Goal: Transaction & Acquisition: Purchase product/service

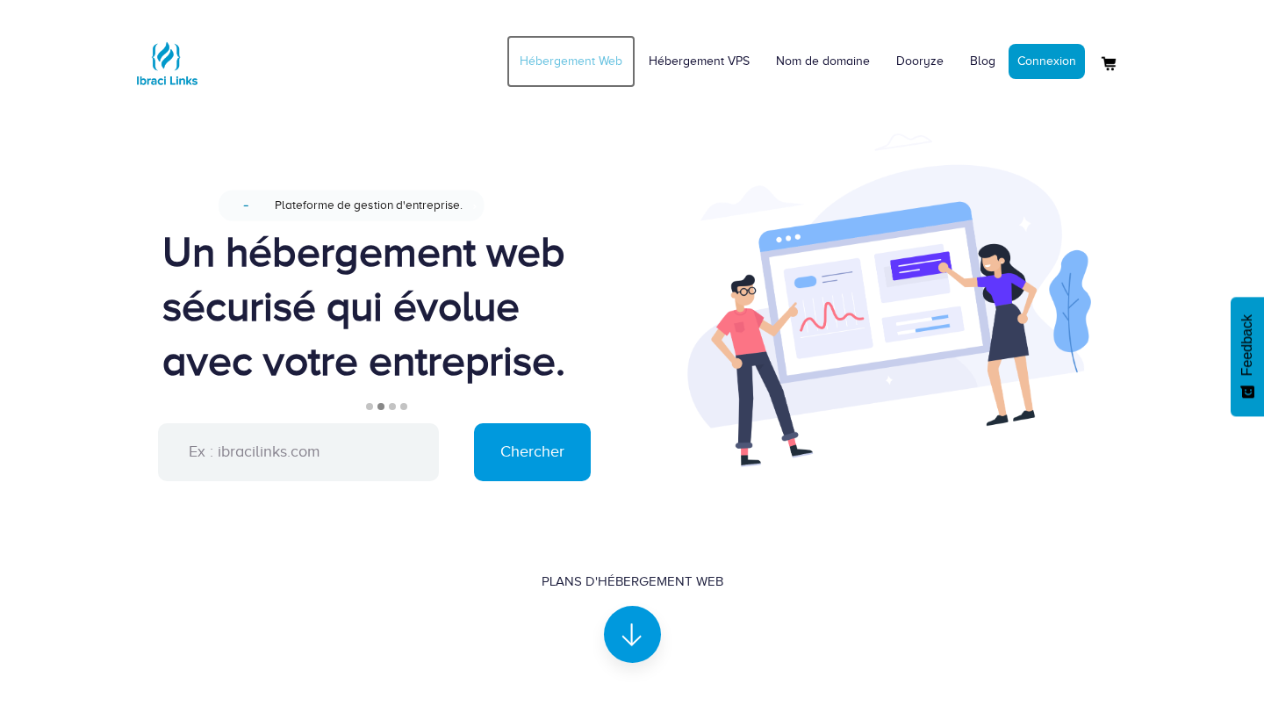
click at [580, 61] on link "Hébergement Web" at bounding box center [571, 61] width 129 height 53
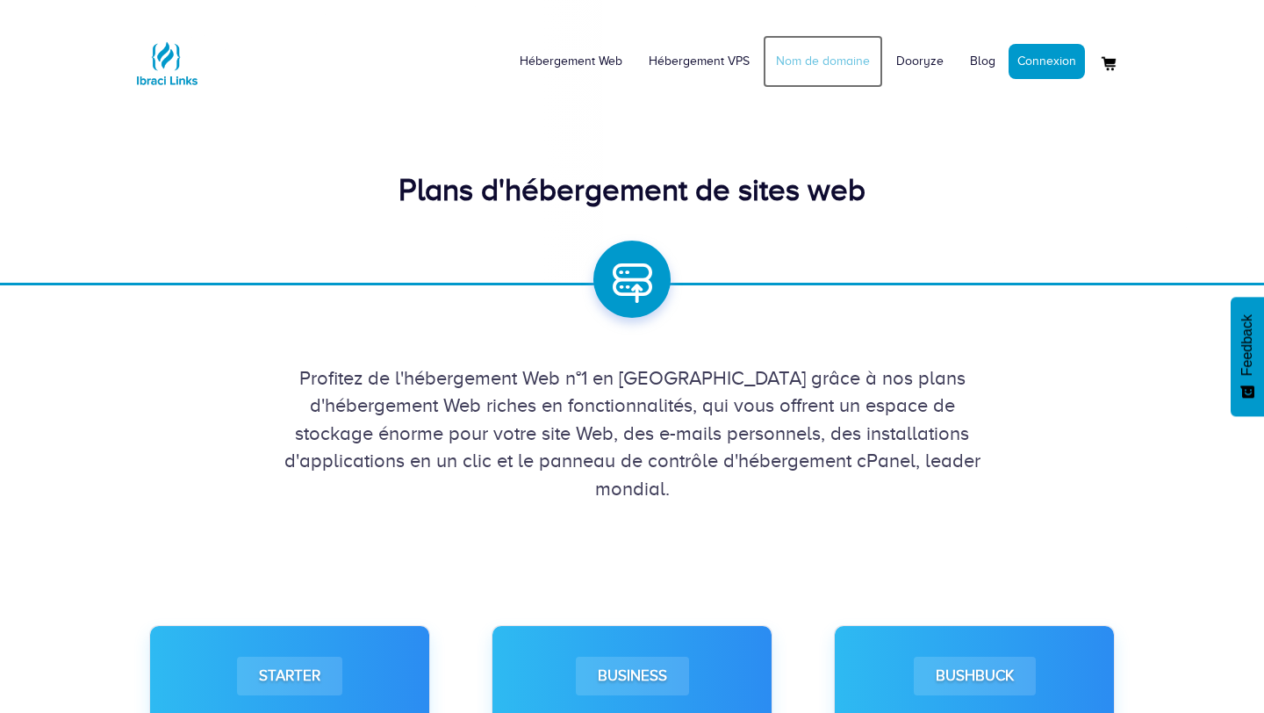
click at [844, 68] on link "Nom de domaine" at bounding box center [823, 61] width 120 height 53
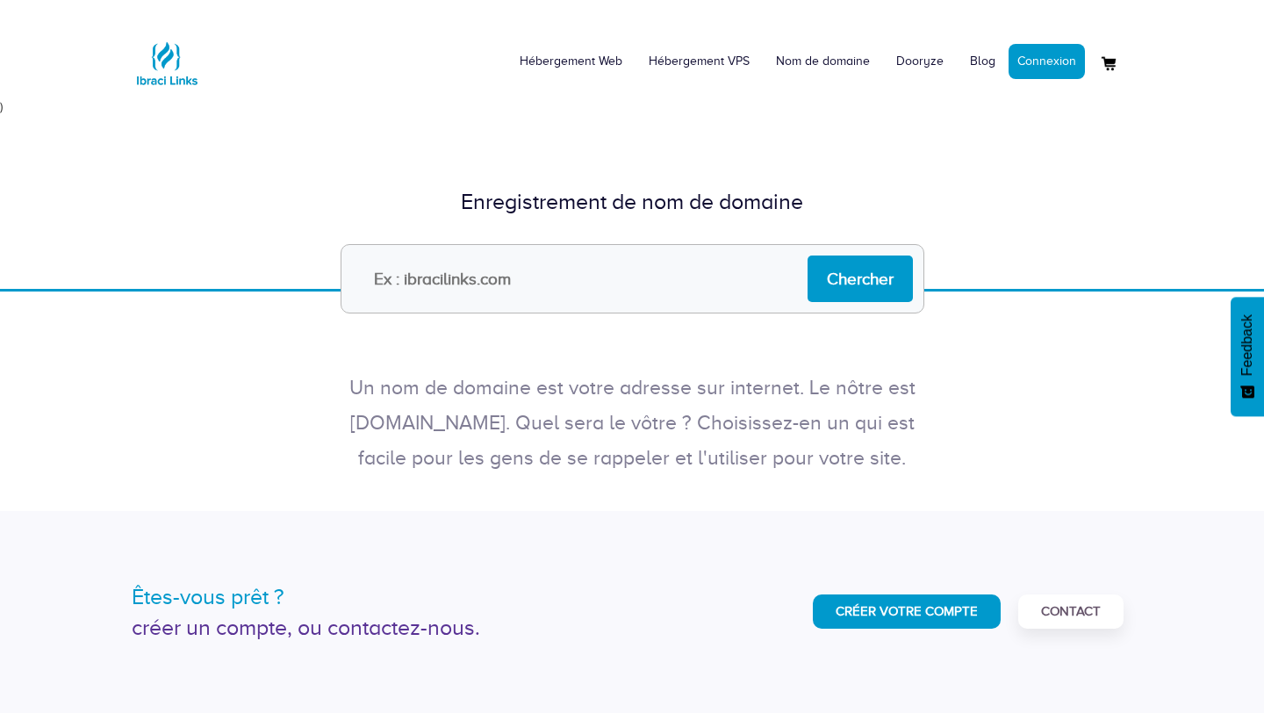
click at [572, 286] on input "text" at bounding box center [633, 278] width 584 height 69
click at [621, 453] on p "Un nom de domaine est votre adresse sur internet. Le nôtre est ibracilinks.com.…" at bounding box center [632, 422] width 597 height 105
click at [443, 289] on input "text" at bounding box center [633, 278] width 584 height 69
type input "lb2stech.com"
click at [831, 276] on input "Chercher" at bounding box center [860, 278] width 105 height 47
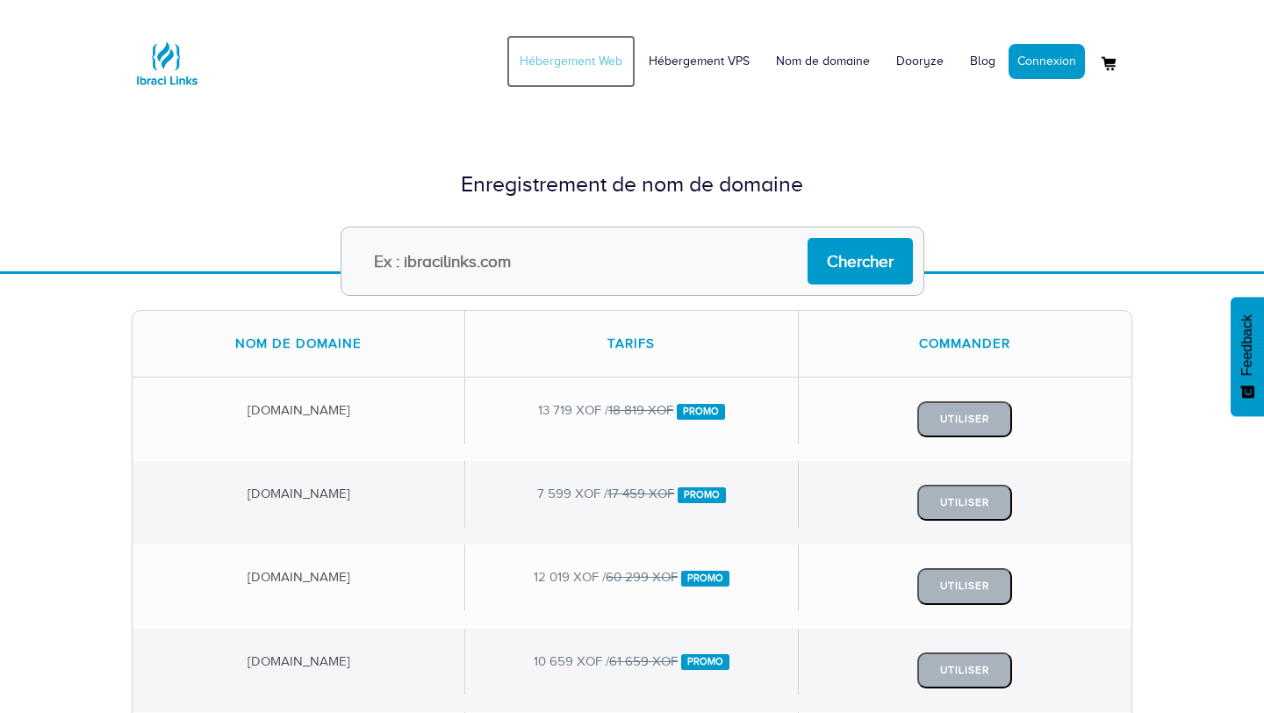
click at [573, 64] on link "Hébergement Web" at bounding box center [571, 61] width 129 height 53
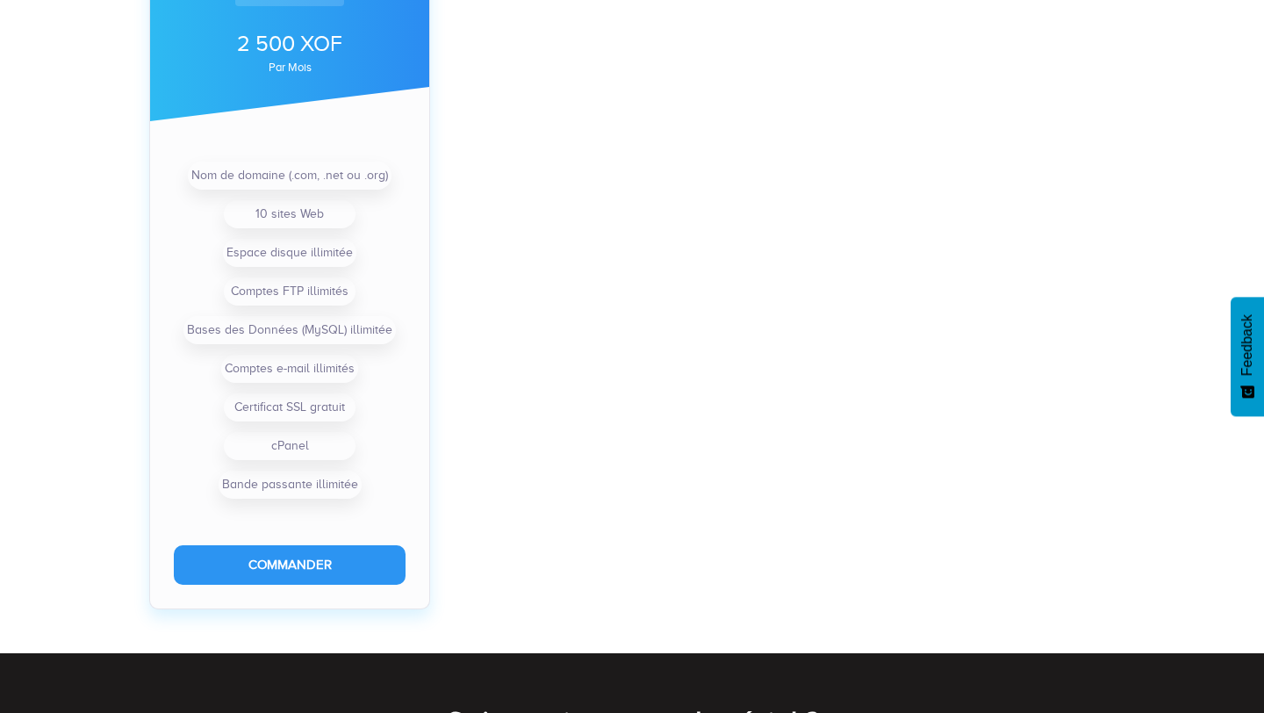
scroll to position [1415, 0]
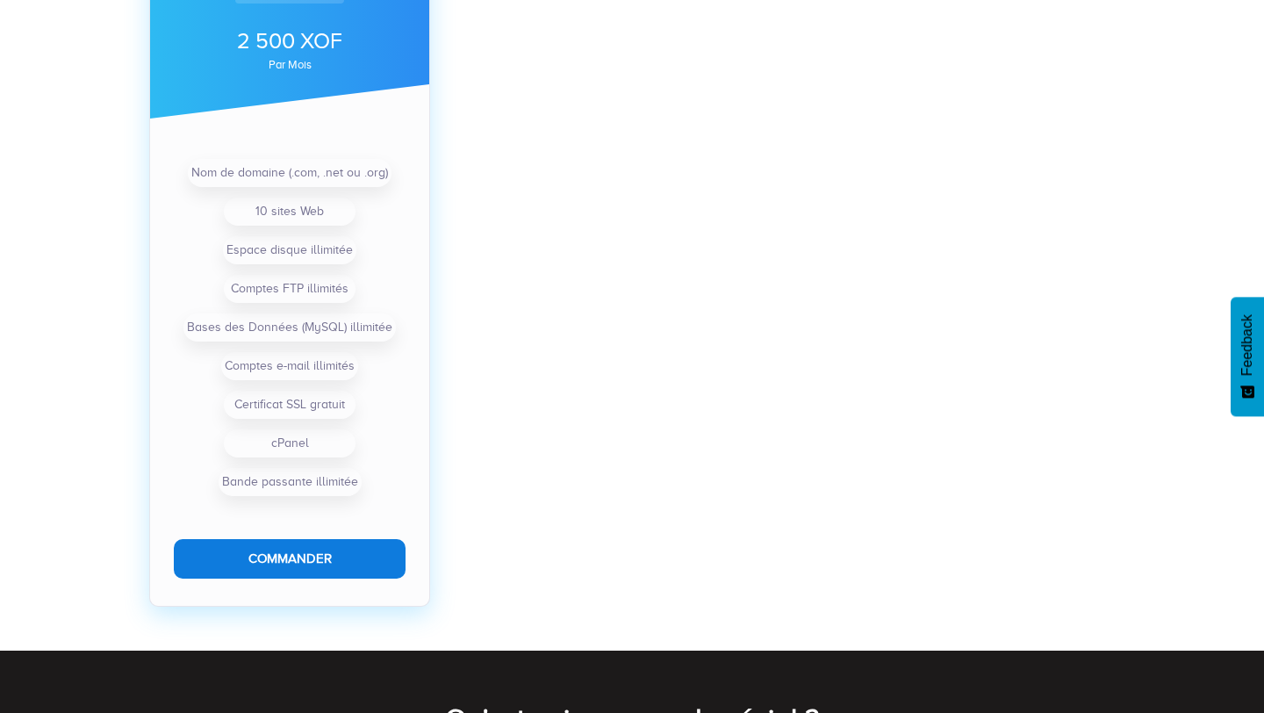
click at [275, 553] on button "Commander" at bounding box center [290, 559] width 232 height 40
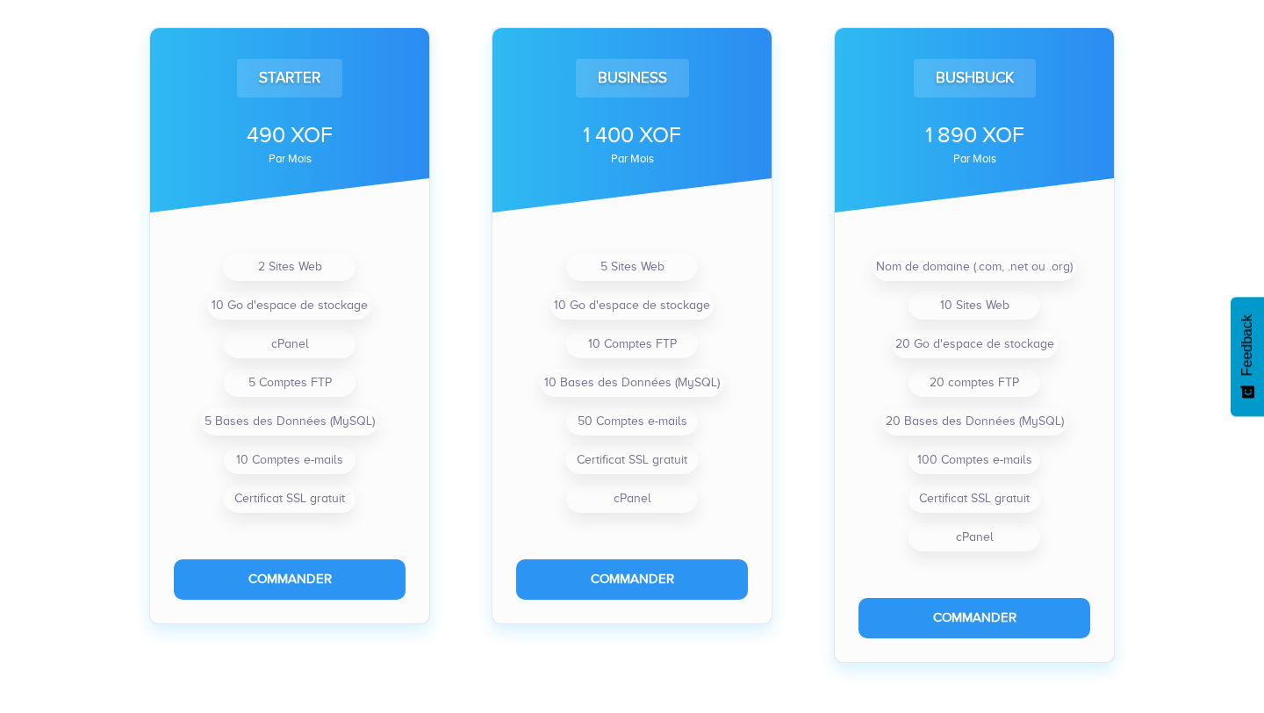
scroll to position [424, 0]
